Goal: Register for event/course

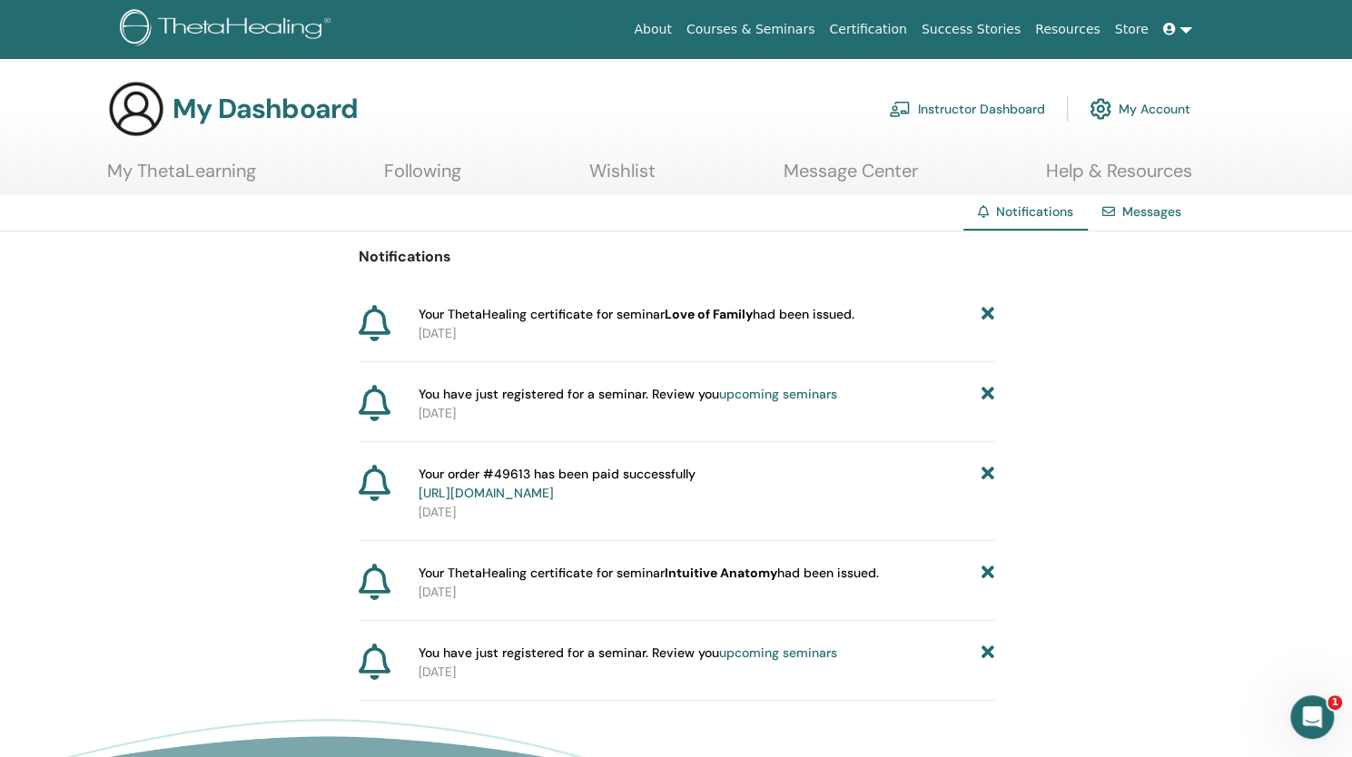
click at [726, 393] on link "upcoming seminars" at bounding box center [778, 394] width 118 height 16
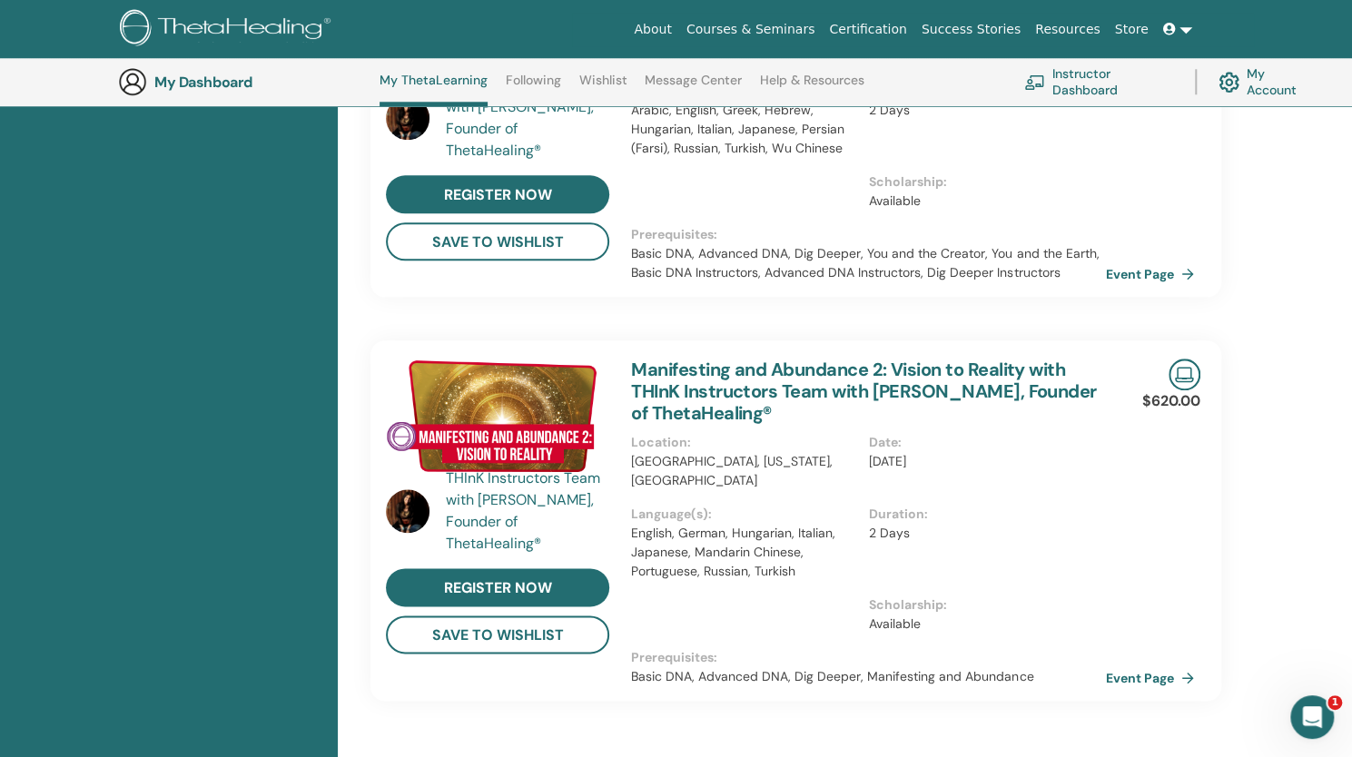
scroll to position [1013, 0]
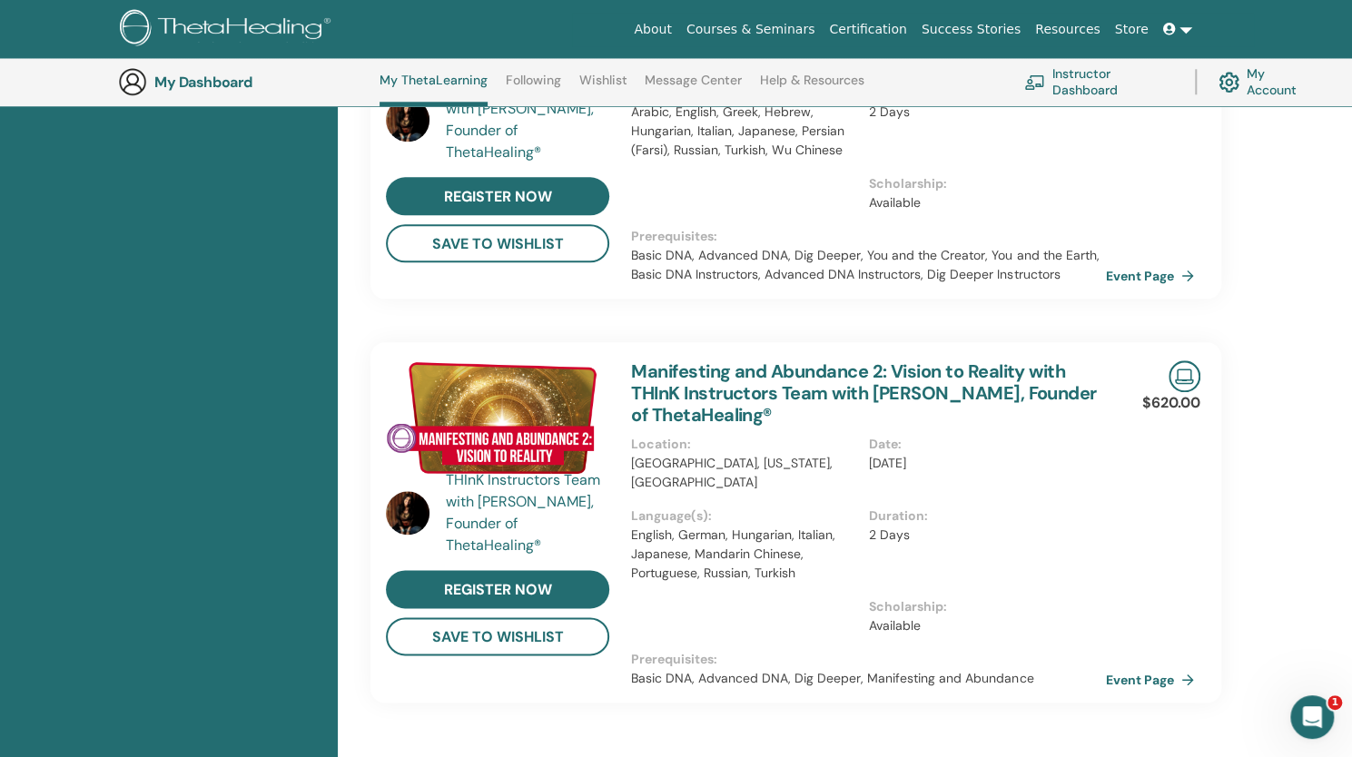
click at [704, 359] on link "Manifesting and Abundance 2: Vision to Reality with THInK Instructors Team with…" at bounding box center [863, 392] width 465 height 67
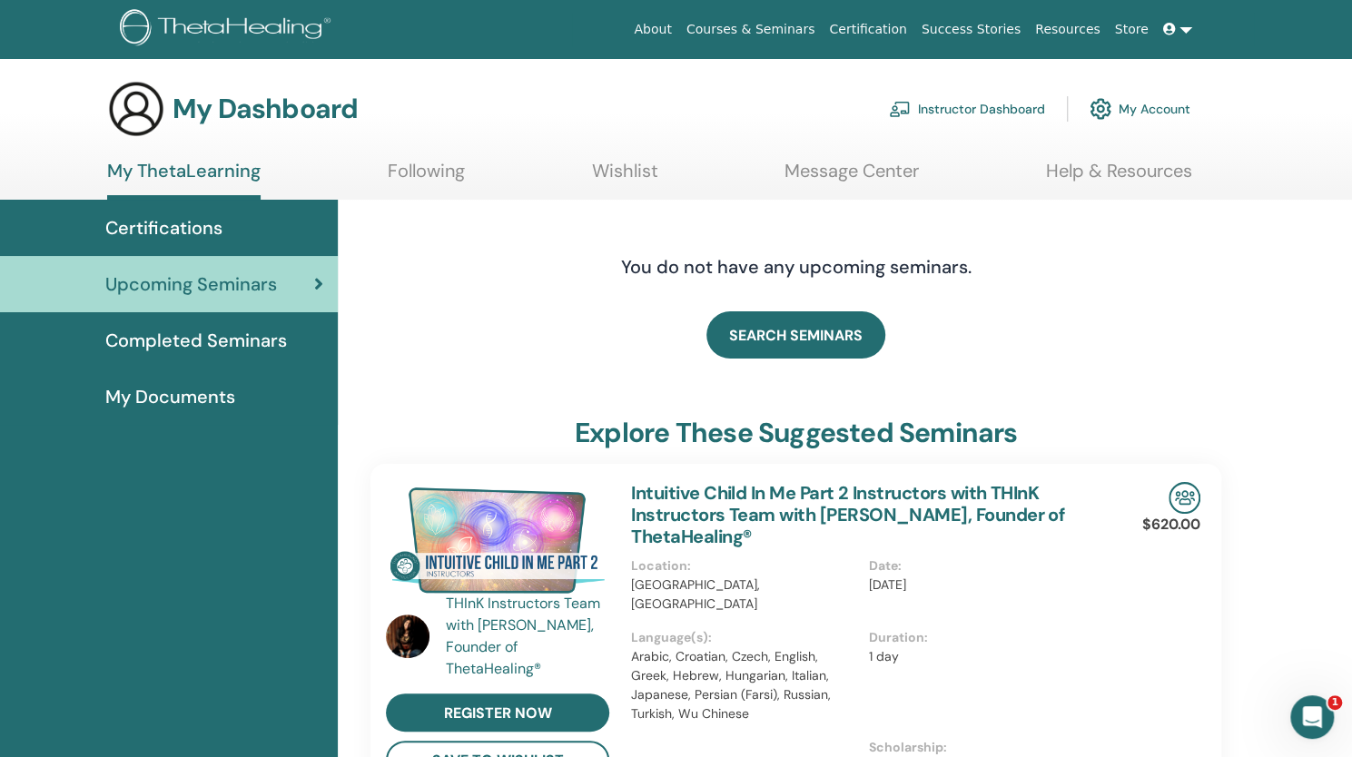
click at [412, 189] on link "Following" at bounding box center [426, 177] width 77 height 35
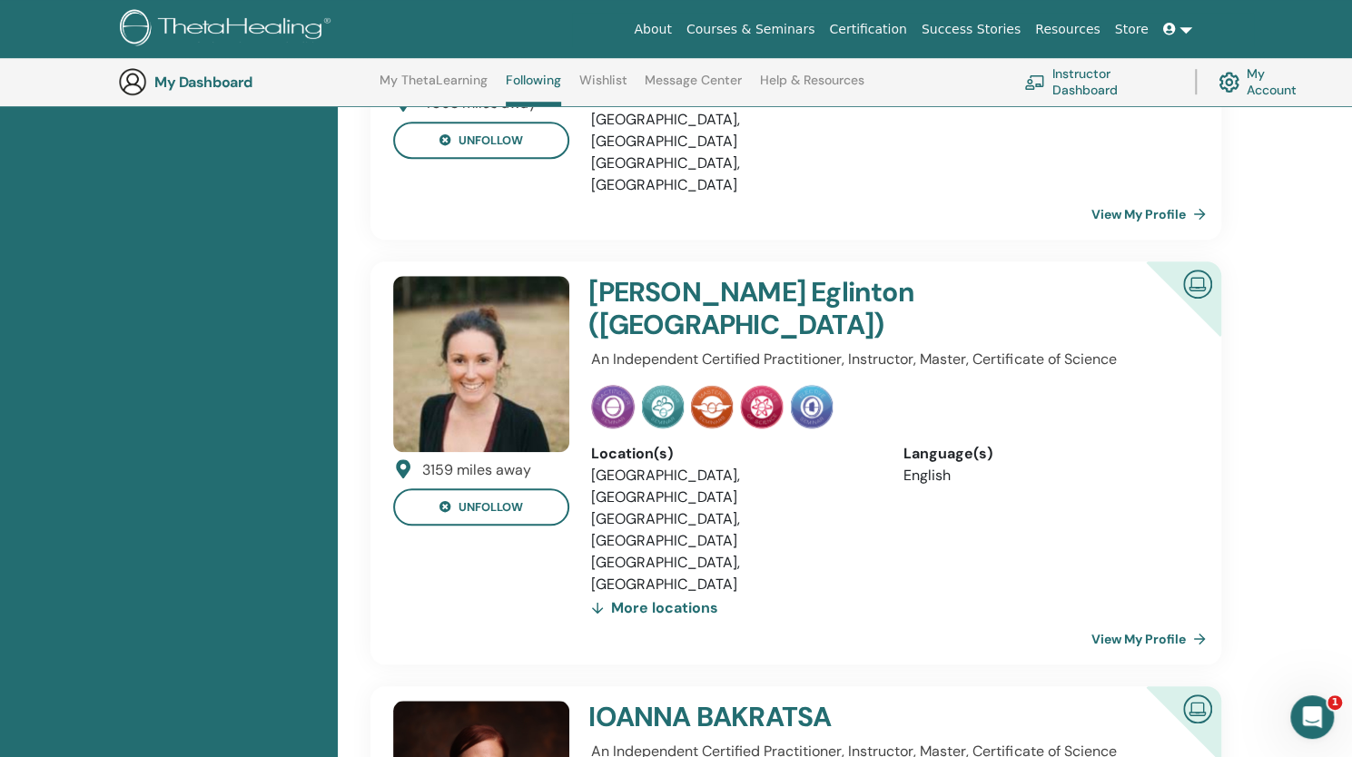
scroll to position [710, 0]
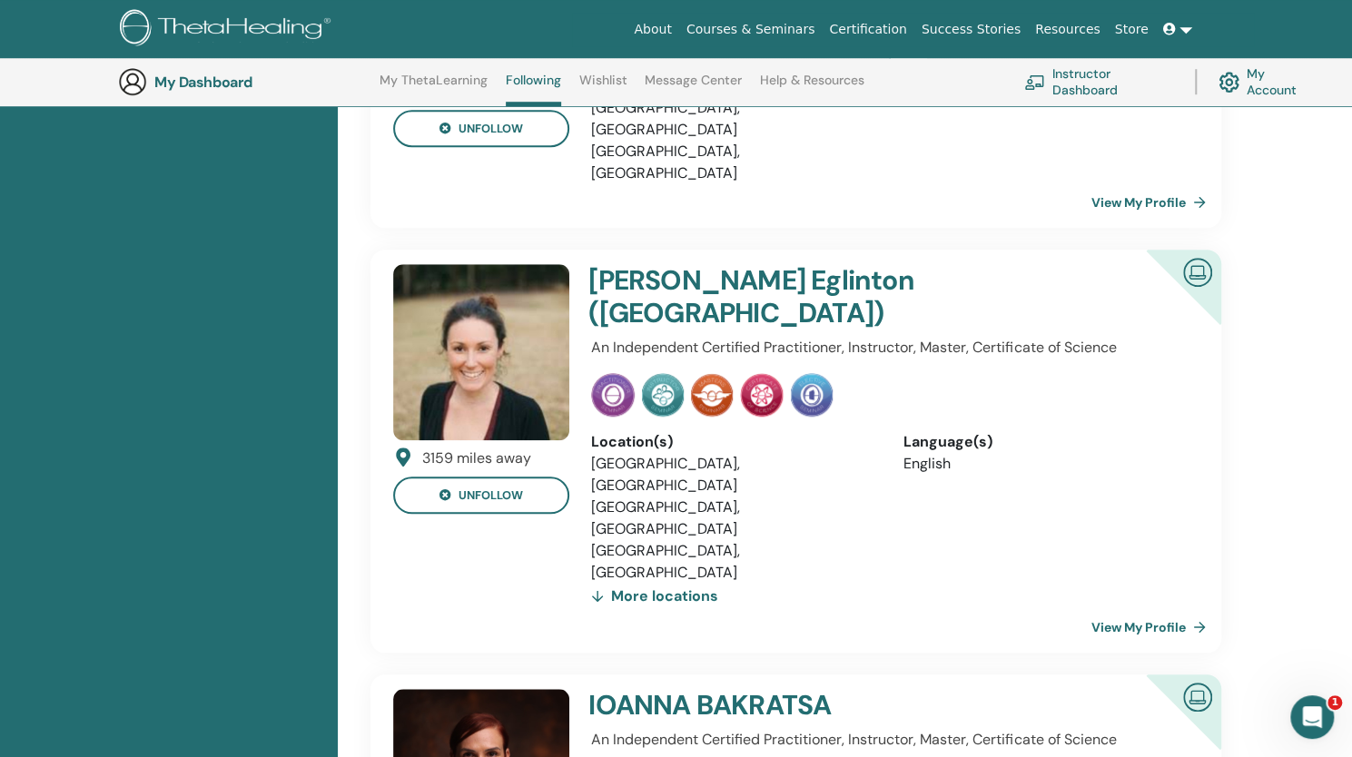
click at [710, 264] on h4 "Talitha Eglinton (Talarek)" at bounding box center [836, 296] width 497 height 65
click at [1109, 609] on link "View My Profile" at bounding box center [1152, 627] width 122 height 36
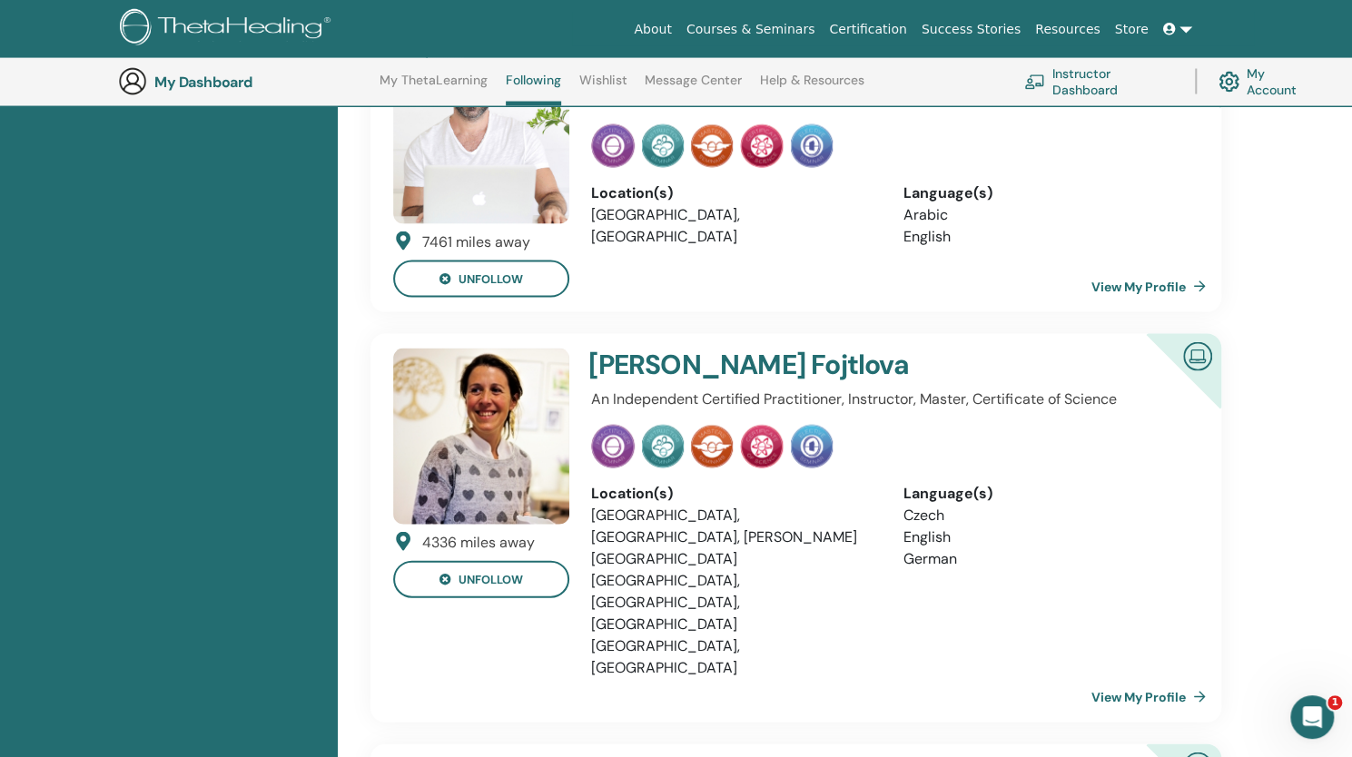
scroll to position [2096, 0]
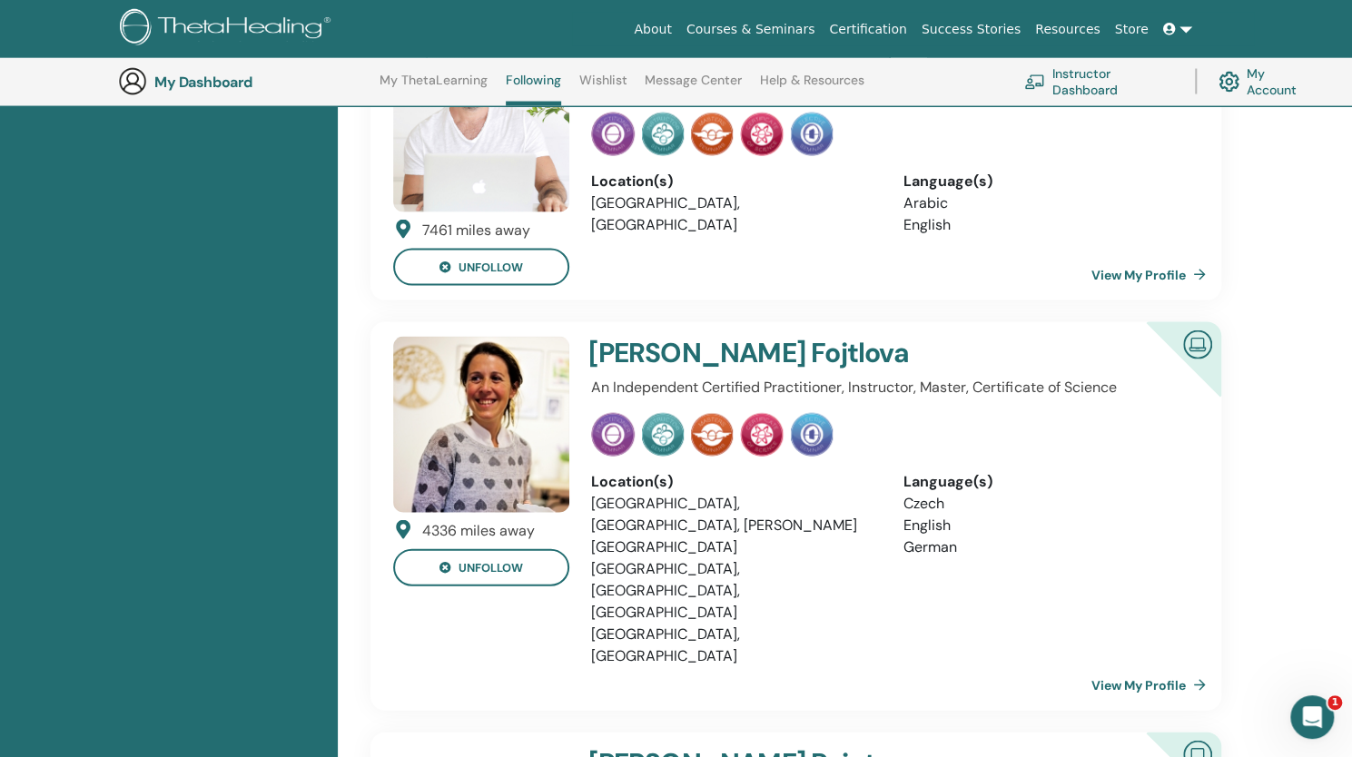
click at [1154, 667] on link "View My Profile" at bounding box center [1152, 685] width 122 height 36
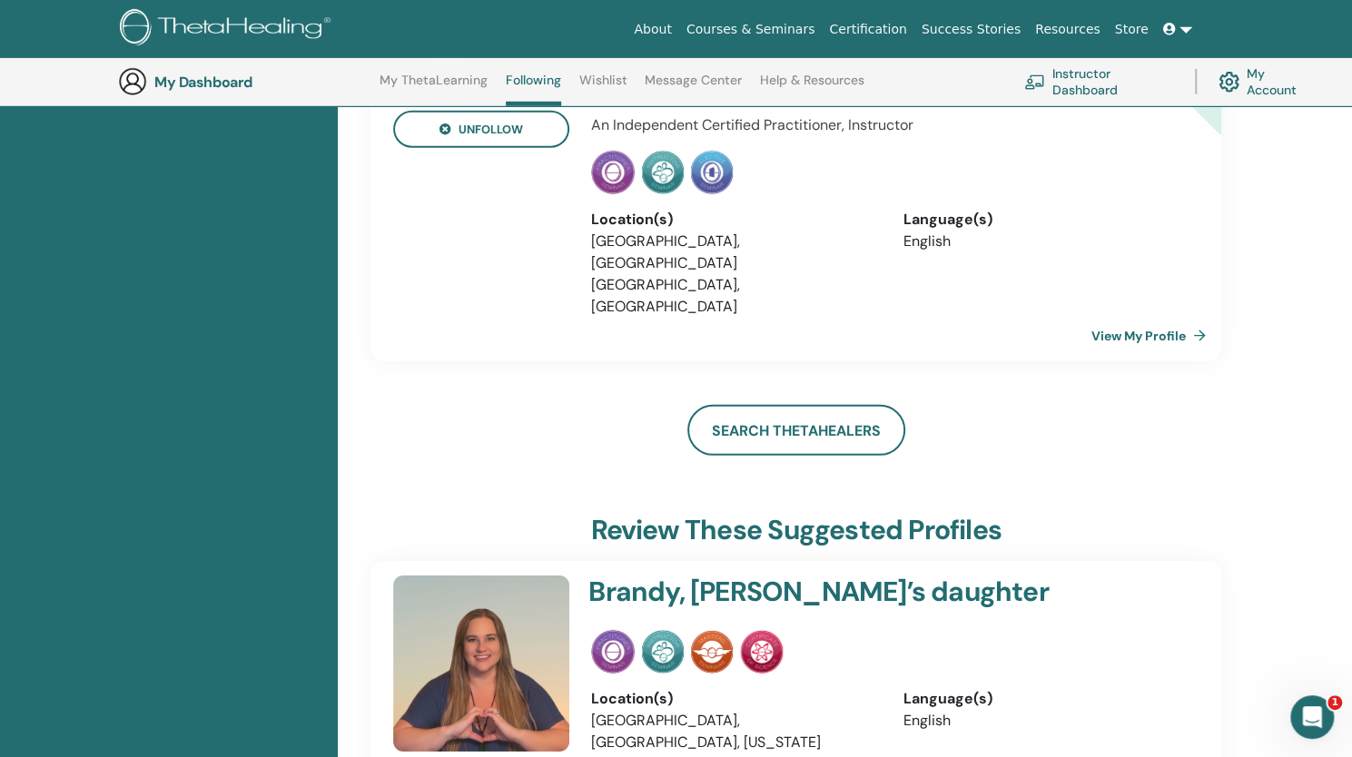
scroll to position [3026, 0]
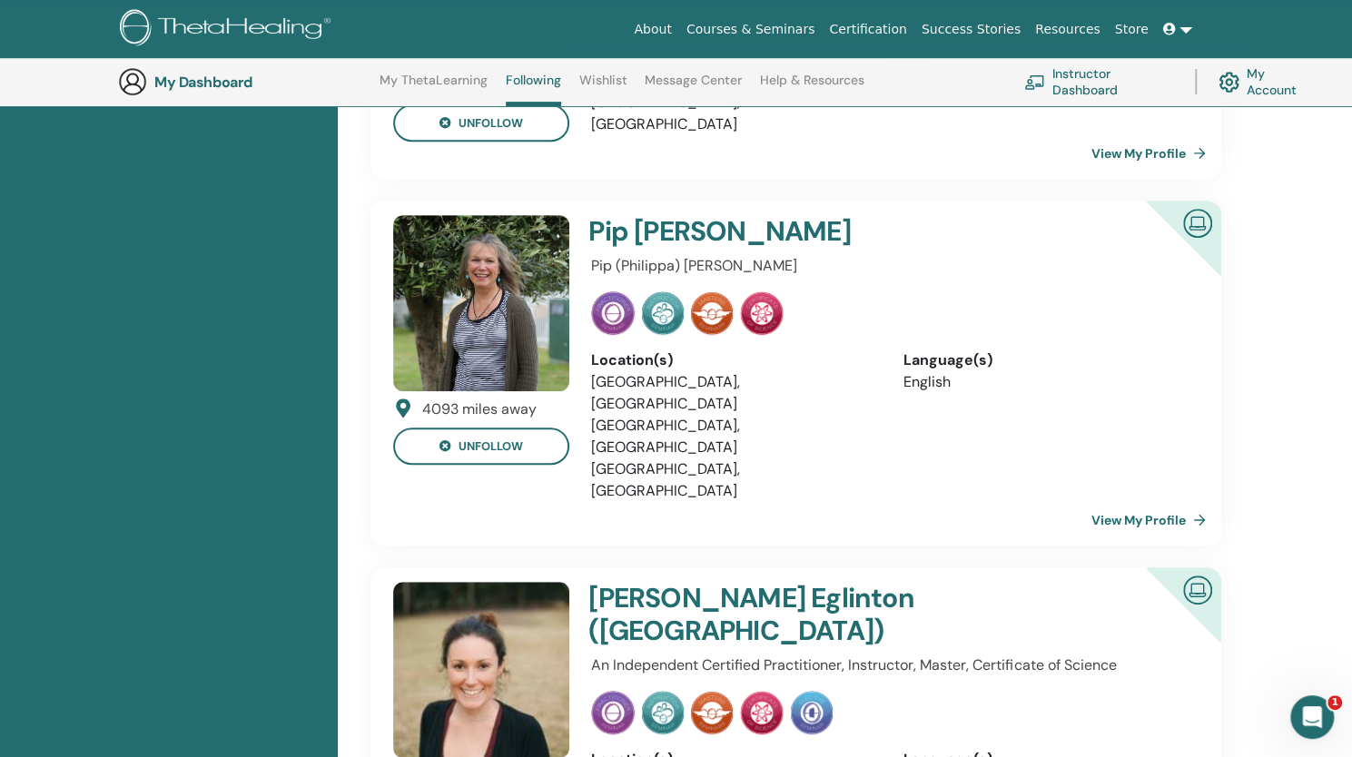
scroll to position [0, 0]
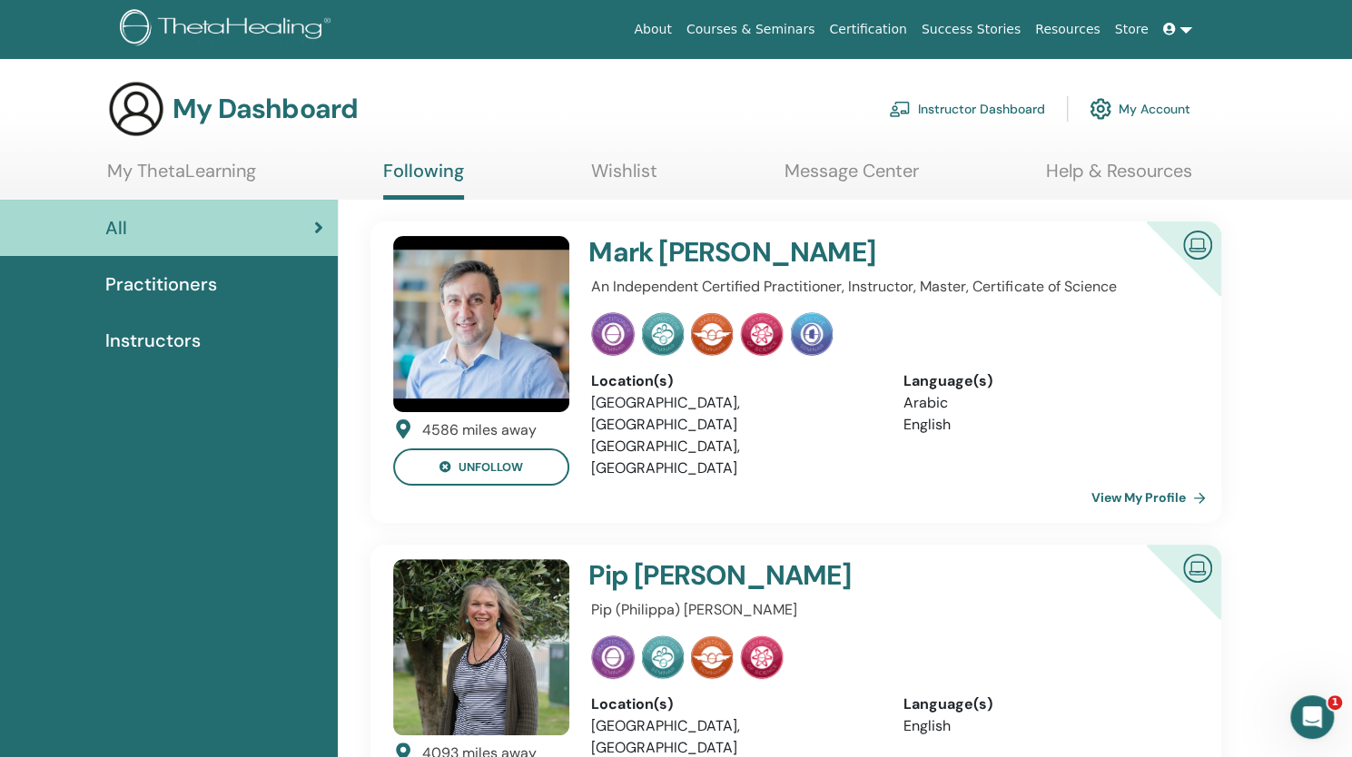
click at [819, 182] on link "Message Center" at bounding box center [851, 177] width 134 height 35
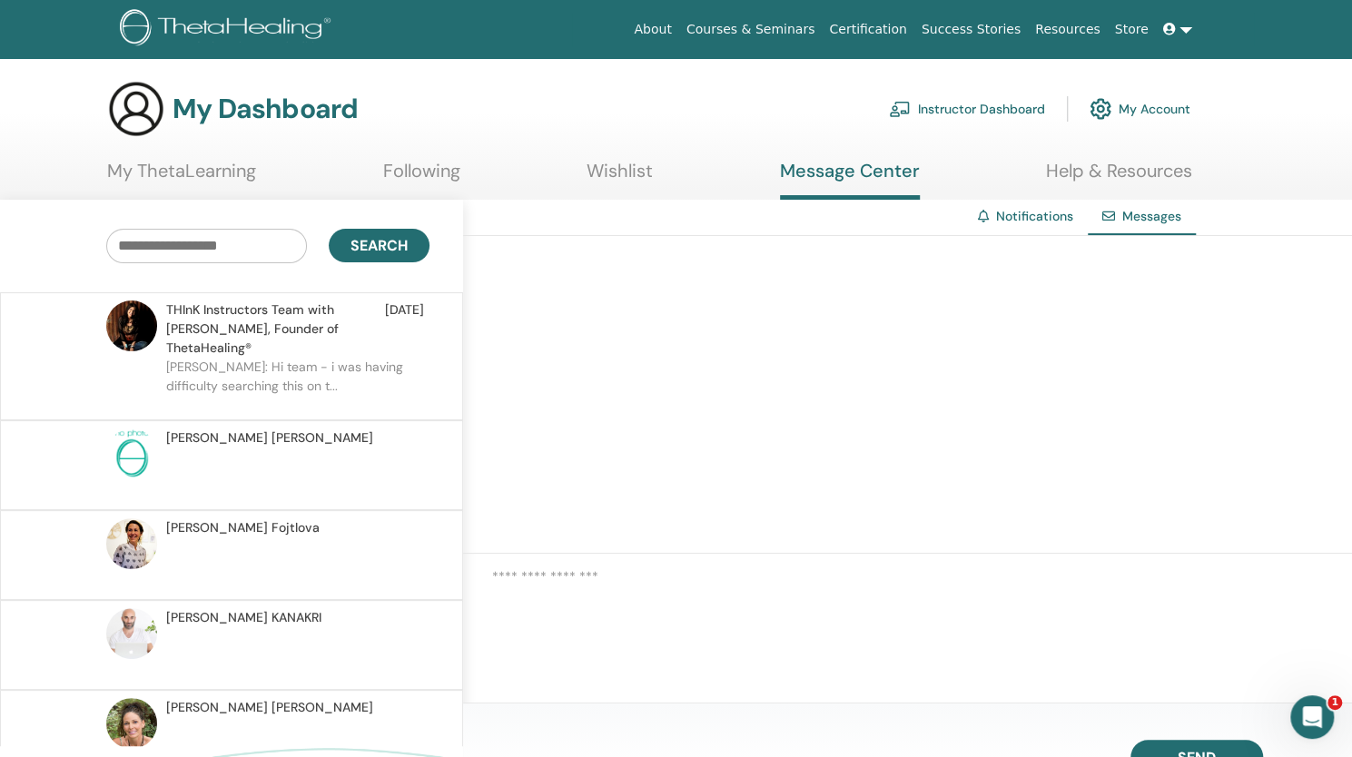
click at [212, 32] on img at bounding box center [228, 29] width 217 height 41
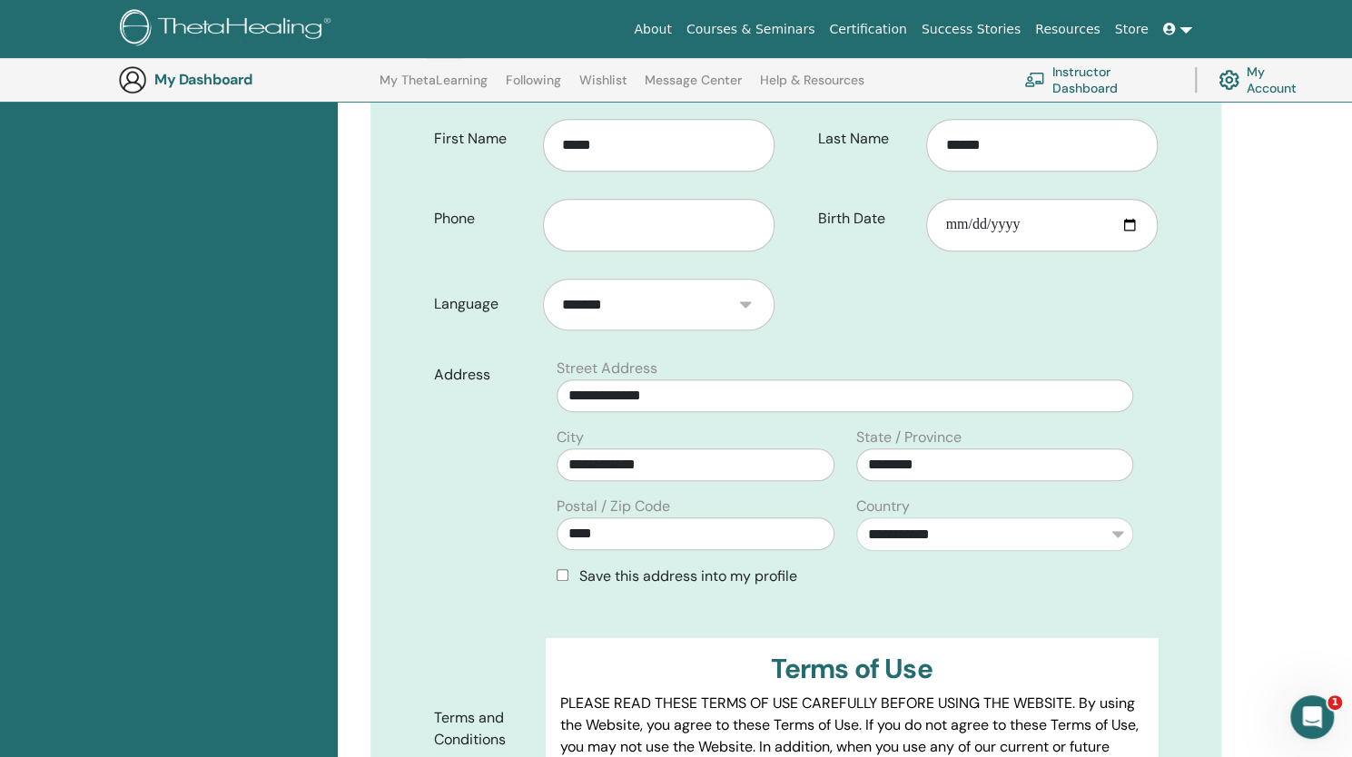
scroll to position [382, 0]
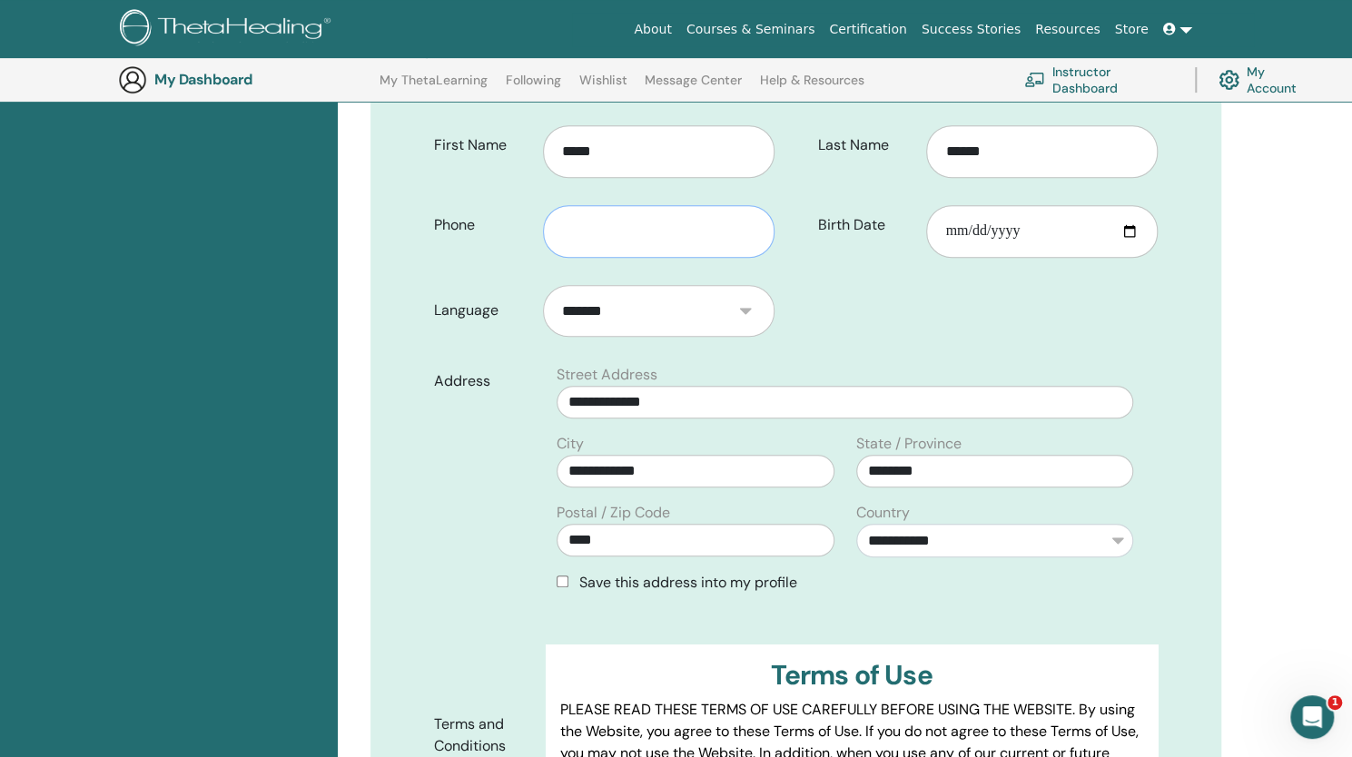
click at [630, 233] on input "text" at bounding box center [658, 231] width 231 height 53
type input "**********"
click at [723, 573] on span "Save this address into my profile" at bounding box center [688, 582] width 218 height 19
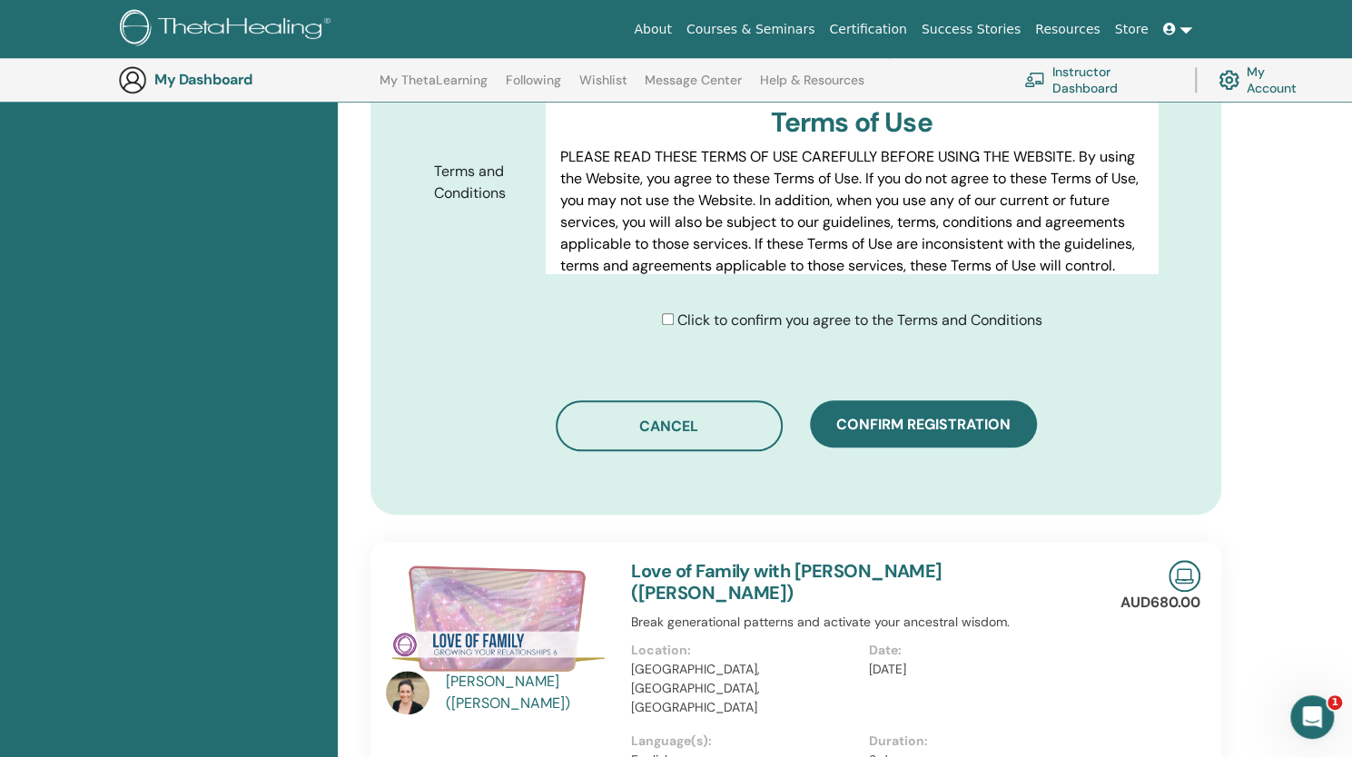
scroll to position [997, 0]
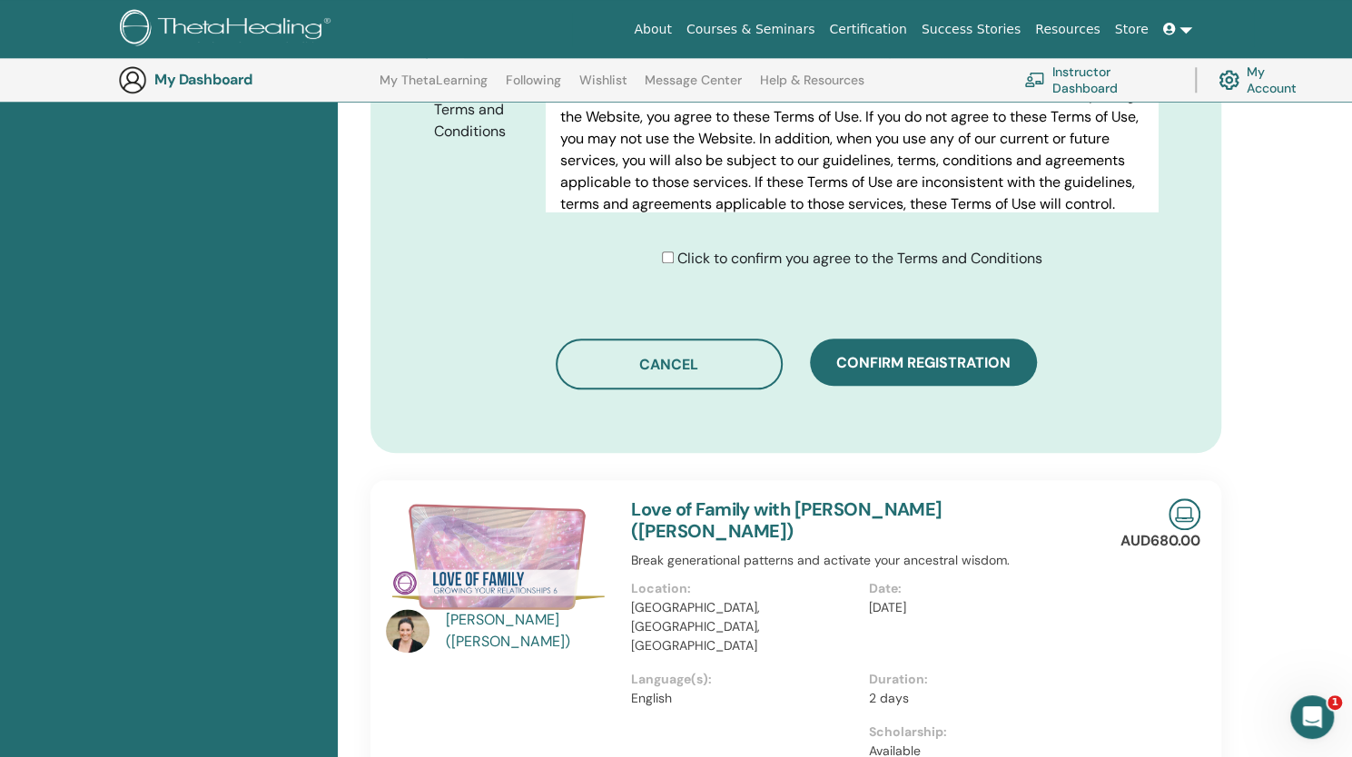
click at [812, 259] on span "Click to confirm you agree to the Terms and Conditions" at bounding box center [859, 258] width 365 height 19
click at [670, 253] on div "Click to confirm you agree to the Terms and Conditions" at bounding box center [852, 259] width 380 height 22
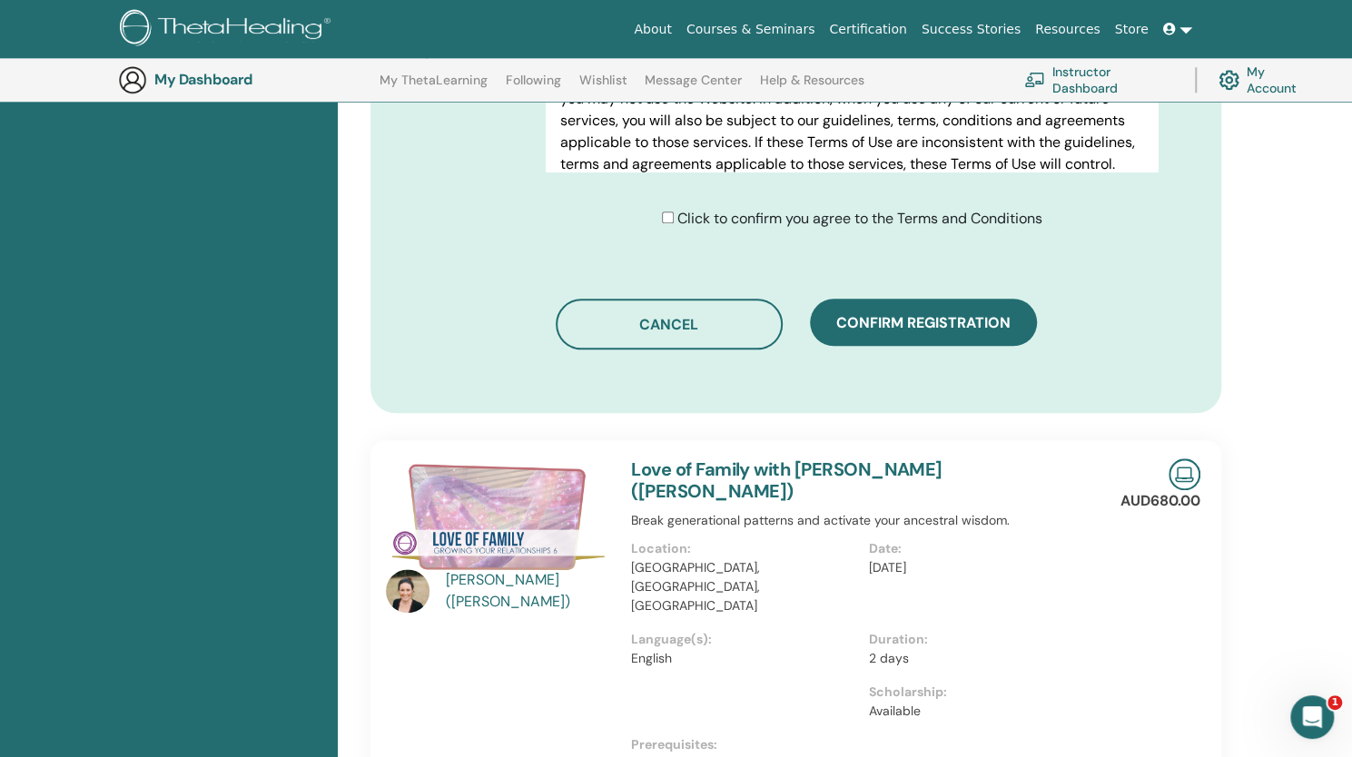
scroll to position [1034, 0]
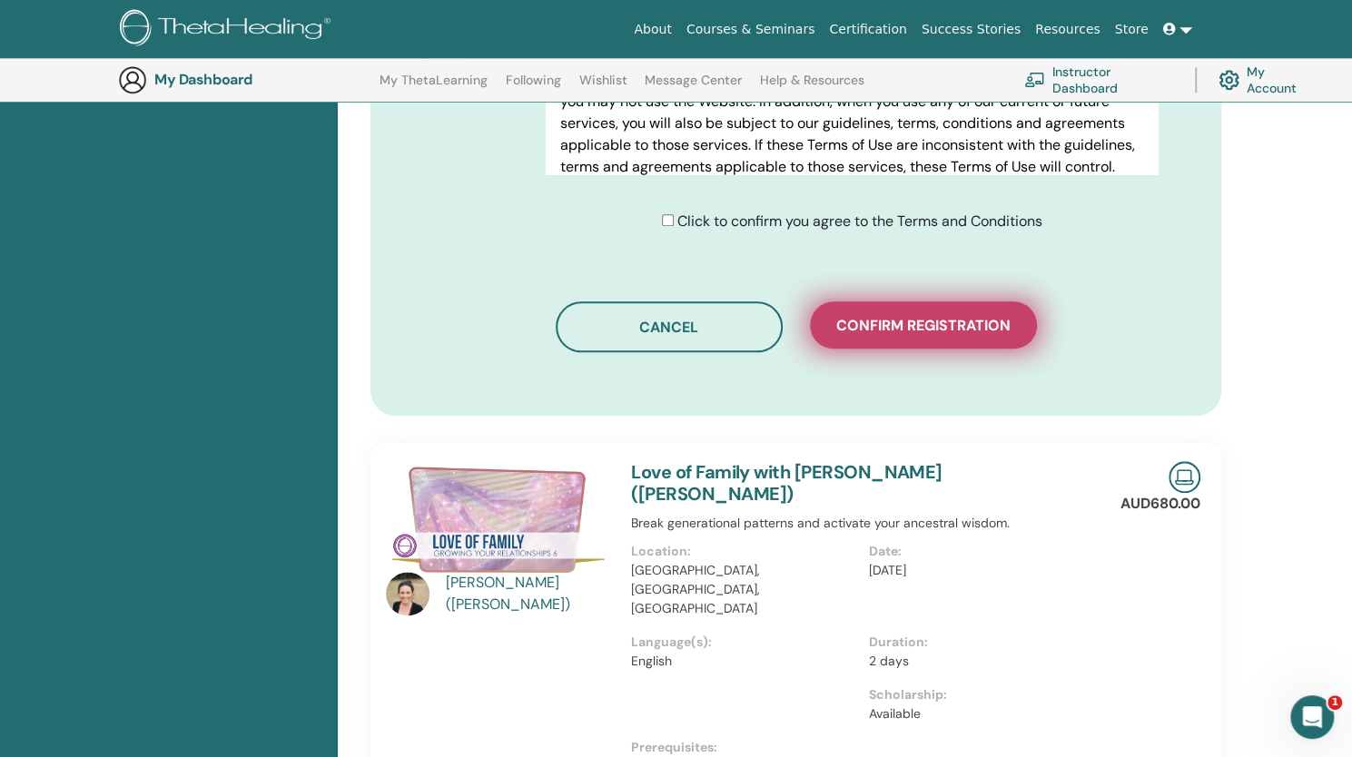
click at [939, 311] on button "Confirm registration" at bounding box center [923, 324] width 227 height 47
